Goal: Transaction & Acquisition: Purchase product/service

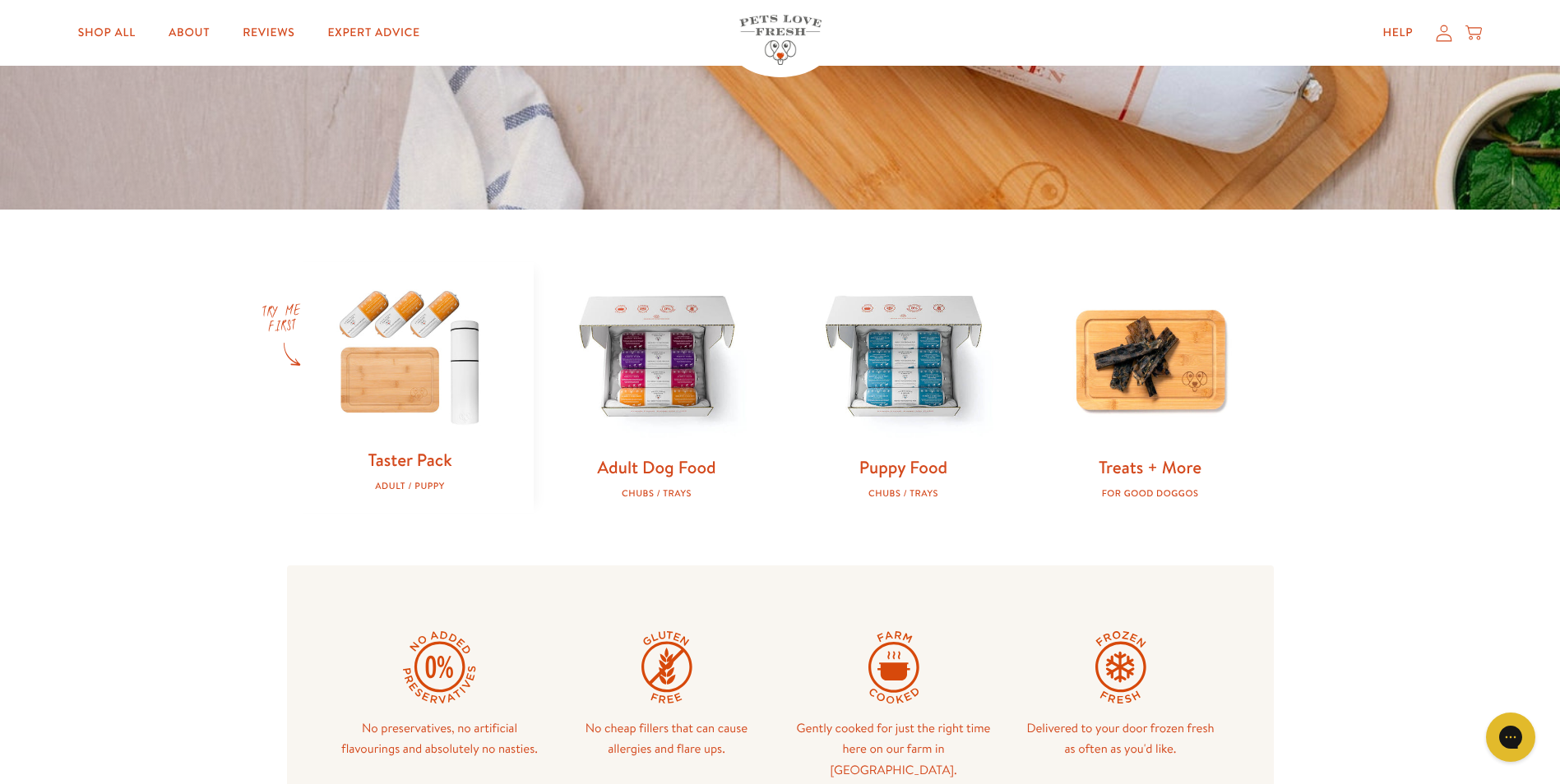
scroll to position [493, 0]
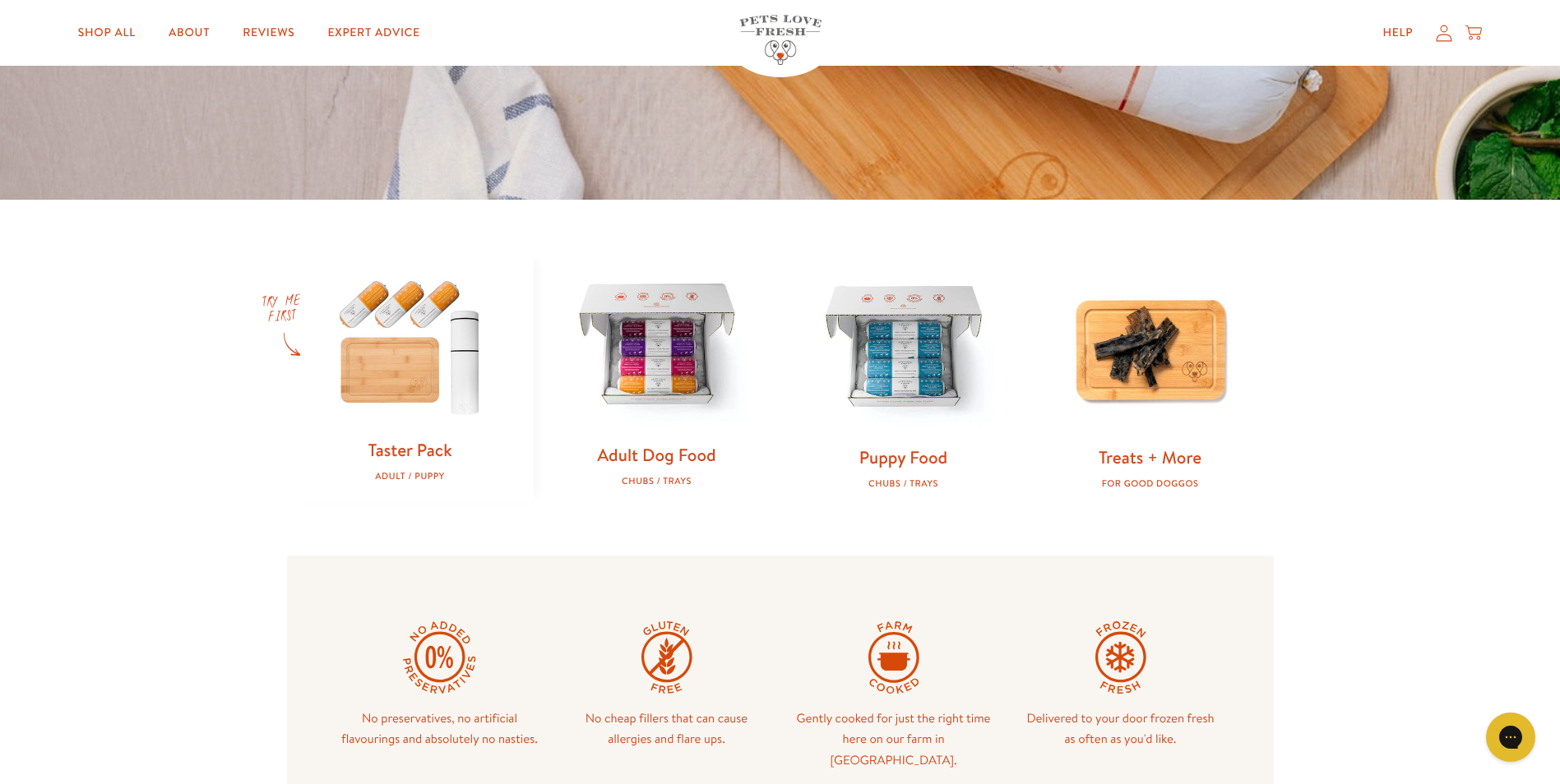
click at [626, 355] on img at bounding box center [657, 346] width 194 height 194
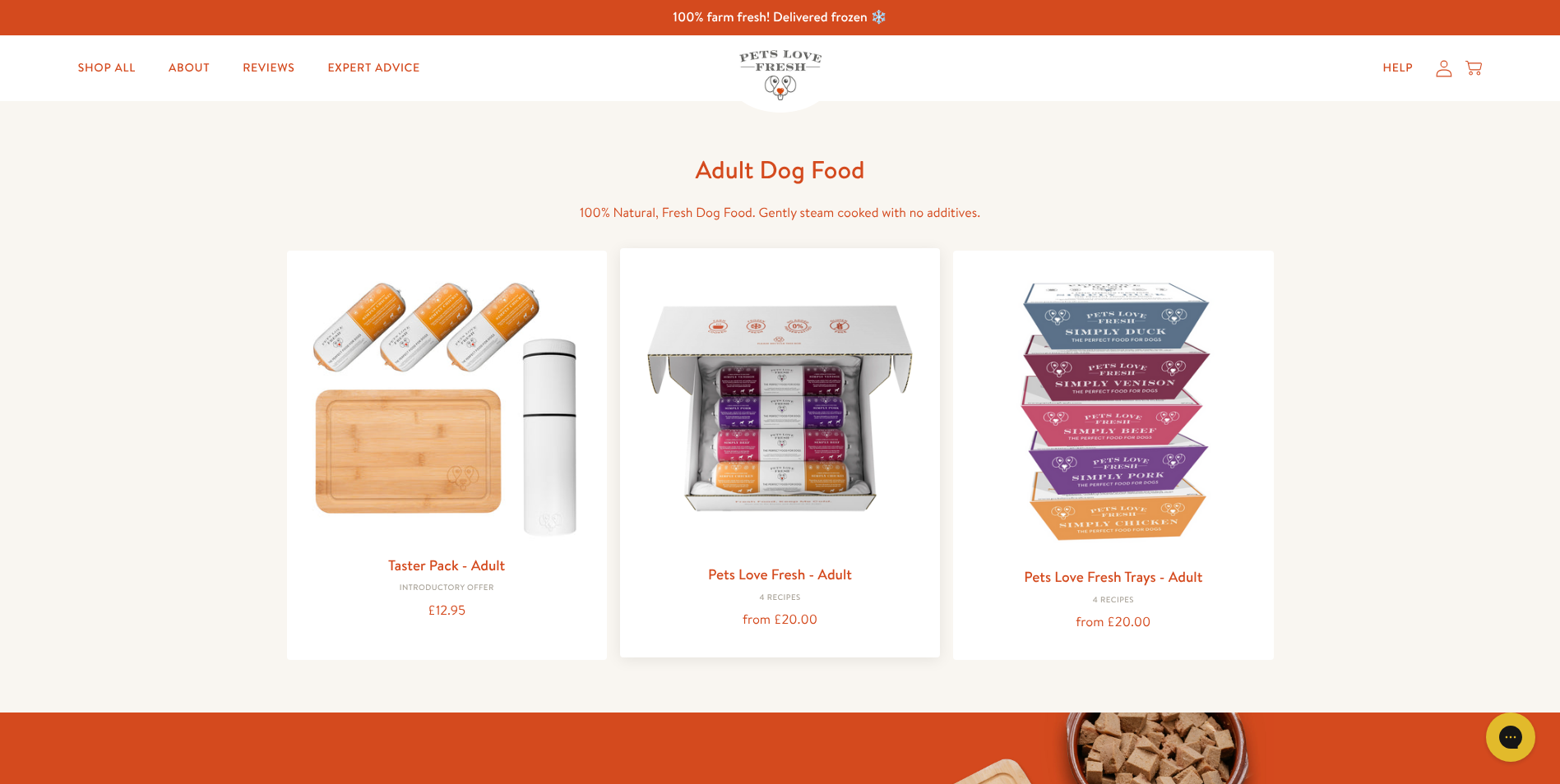
click at [782, 446] on img at bounding box center [779, 408] width 293 height 293
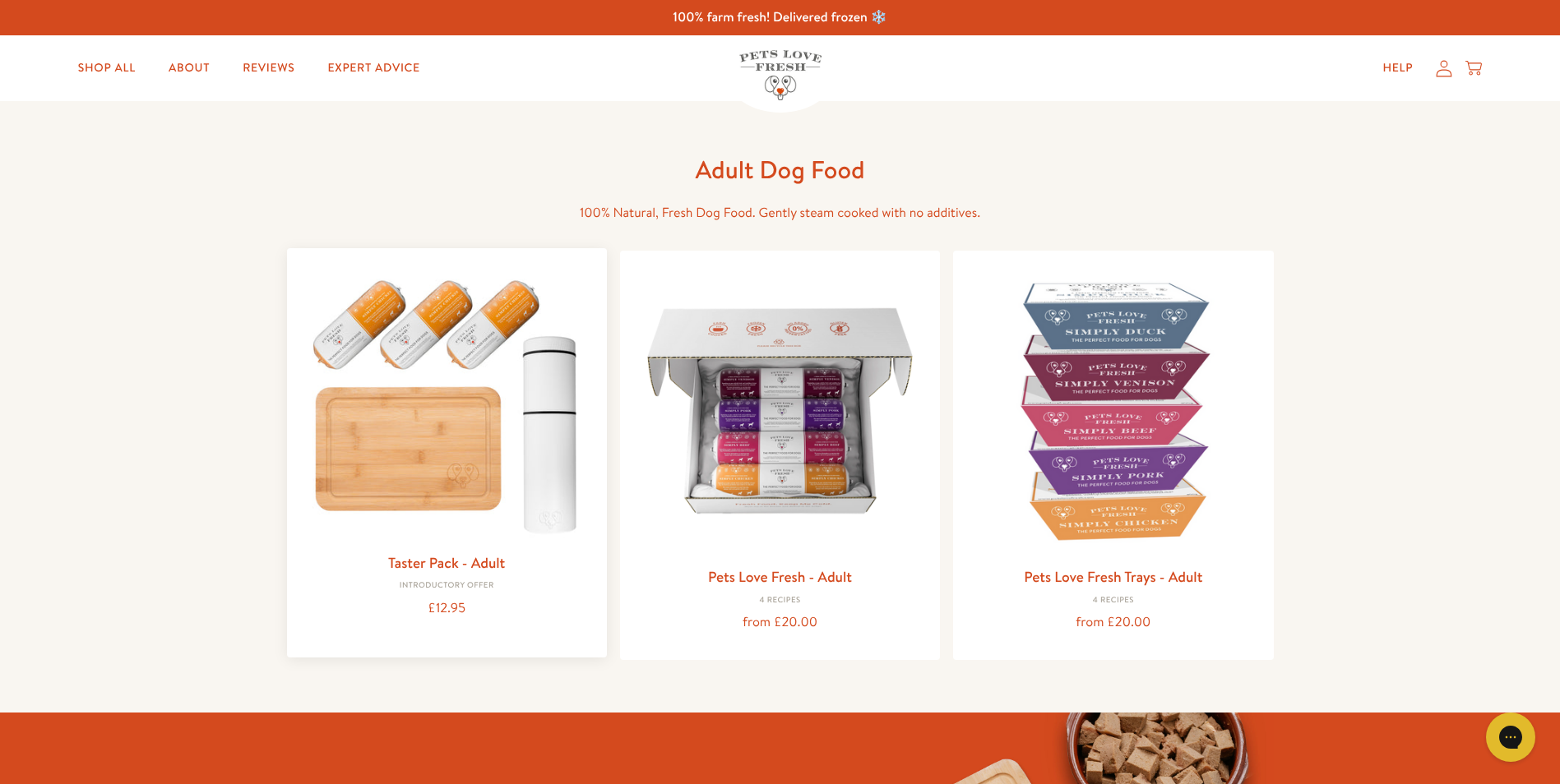
click at [456, 462] on img at bounding box center [447, 402] width 293 height 282
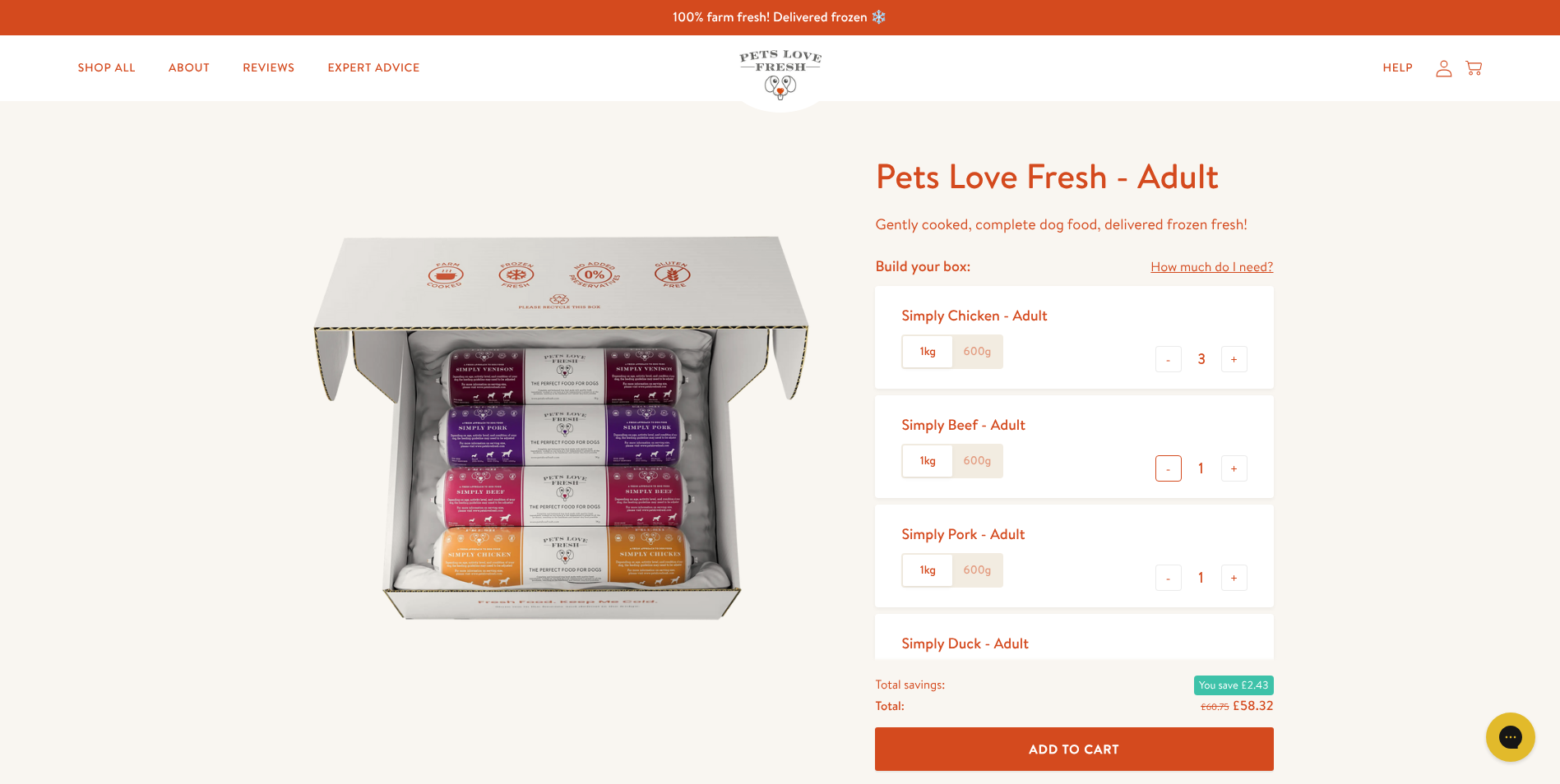
click at [1174, 471] on button "-" at bounding box center [1168, 469] width 27 height 27
type input "0"
click at [1167, 576] on button "-" at bounding box center [1168, 578] width 27 height 27
type input "0"
click at [1166, 359] on button "-" at bounding box center [1168, 360] width 27 height 27
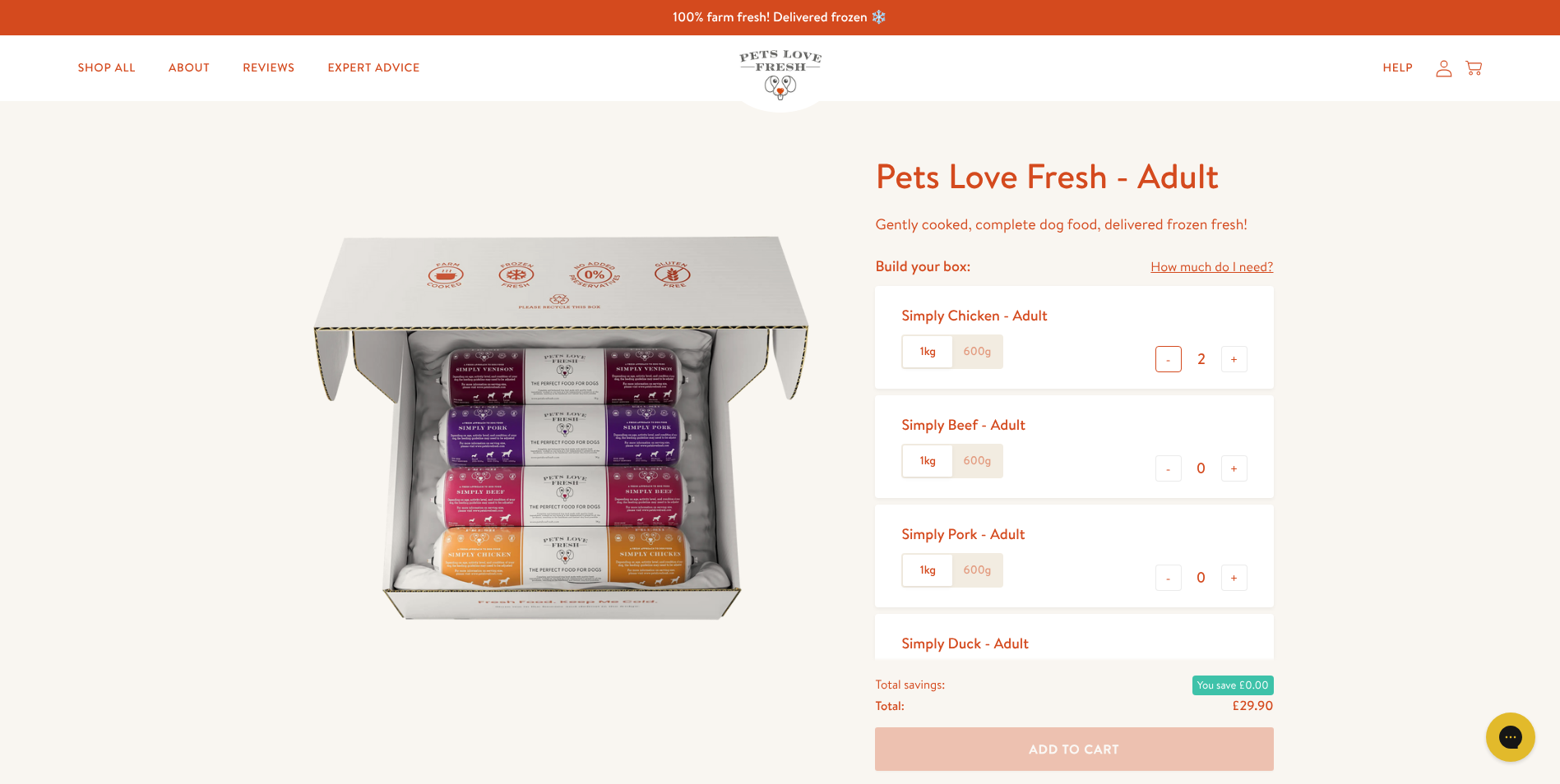
click at [1172, 359] on button "-" at bounding box center [1168, 360] width 27 height 27
type input "1"
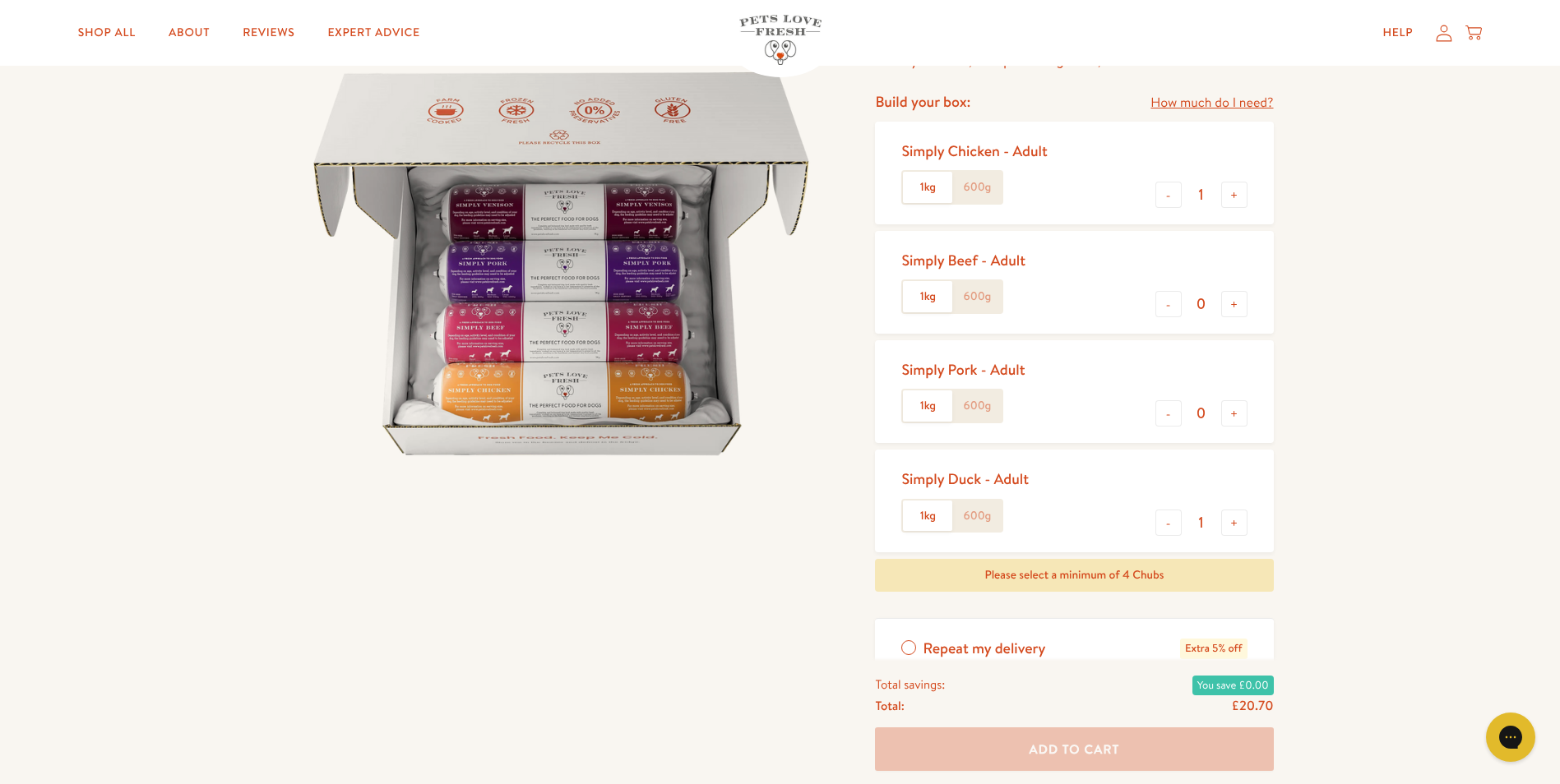
scroll to position [82, 0]
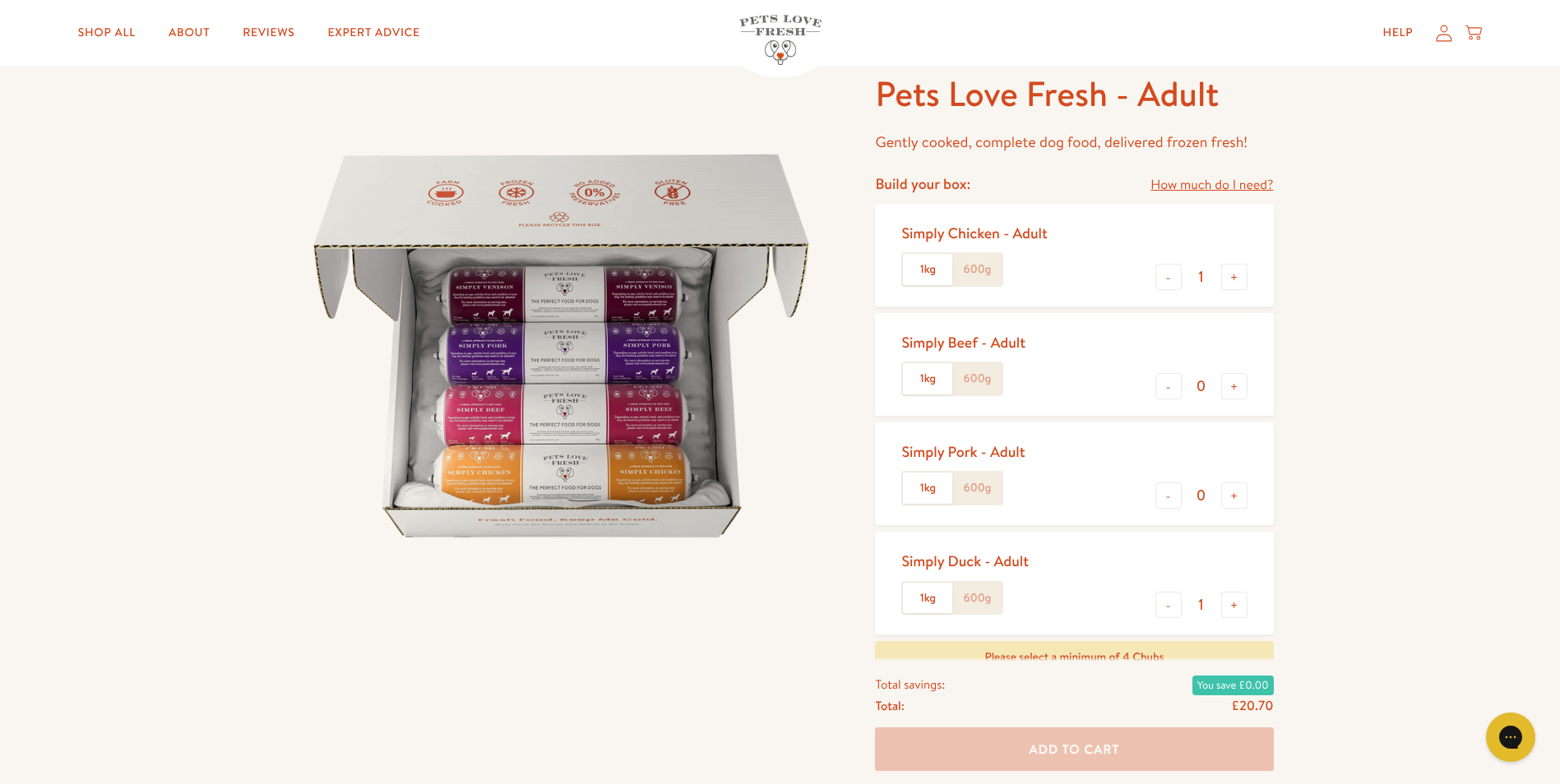
click at [915, 275] on label "1kg" at bounding box center [928, 269] width 50 height 31
click at [0, 0] on input "1kg" at bounding box center [0, 0] width 0 height 0
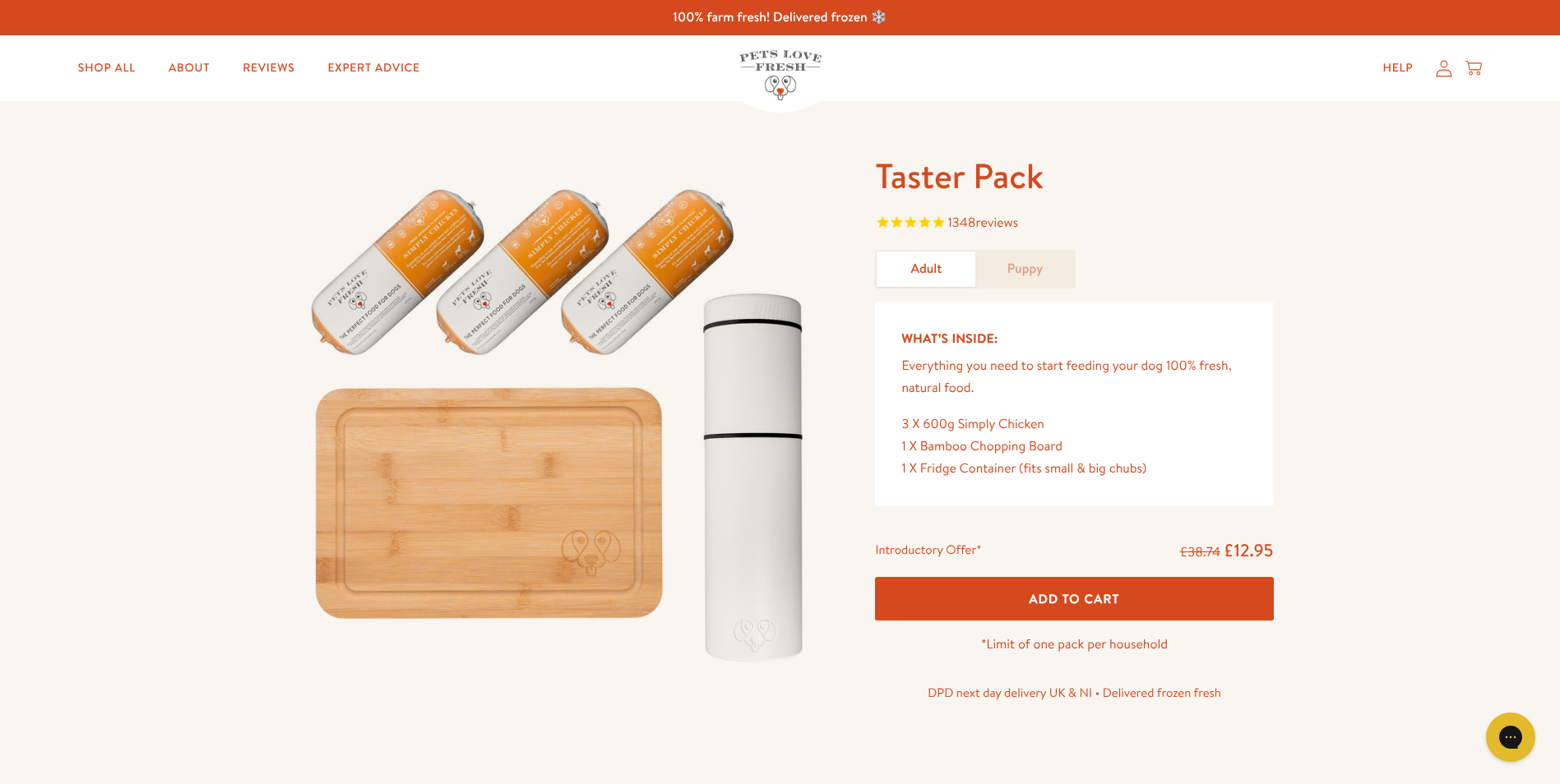
click at [1058, 601] on span "Add To Cart" at bounding box center [1074, 598] width 90 height 17
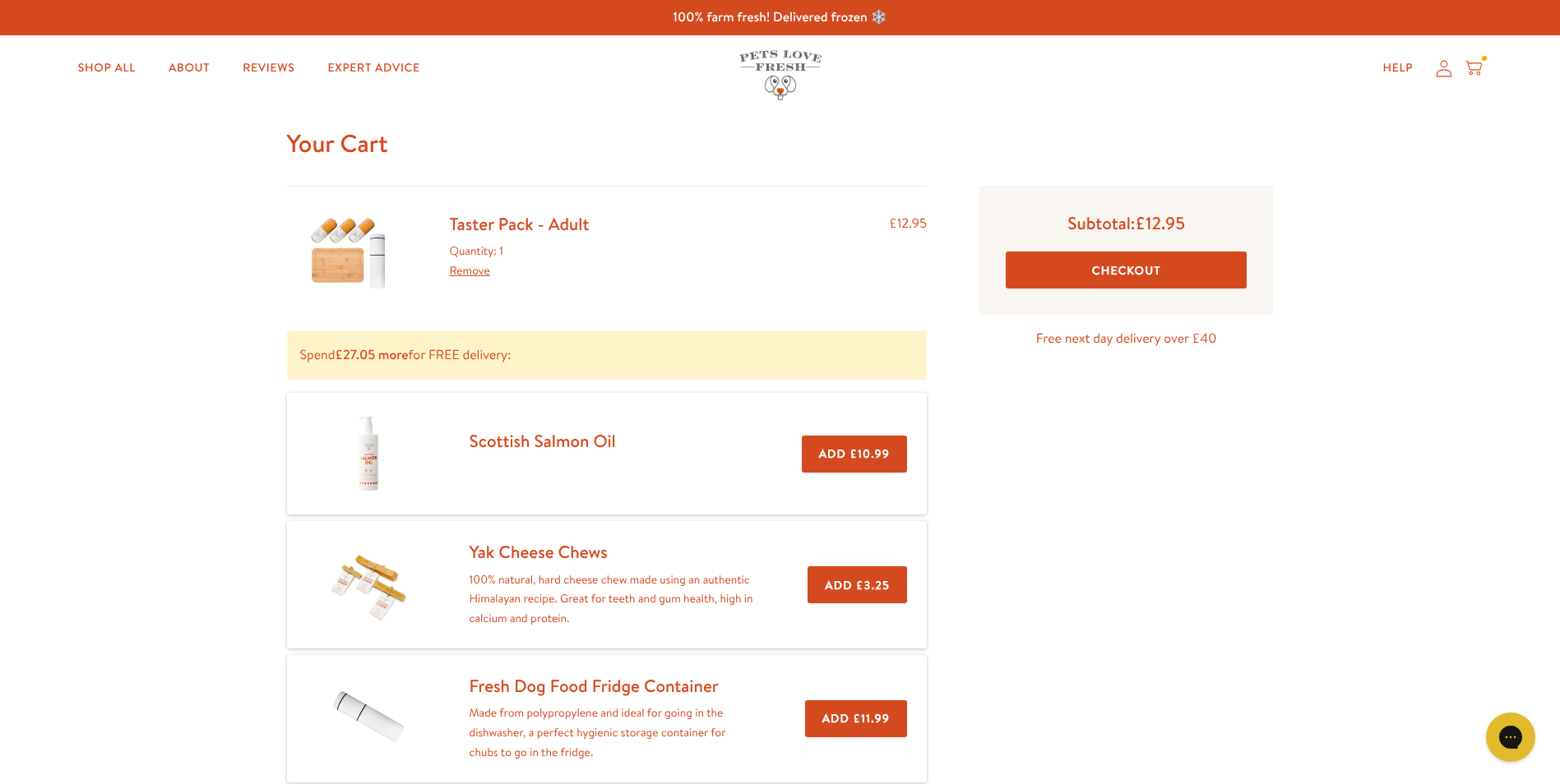
click at [1110, 270] on button "Checkout" at bounding box center [1126, 270] width 241 height 37
